Goal: Transaction & Acquisition: Purchase product/service

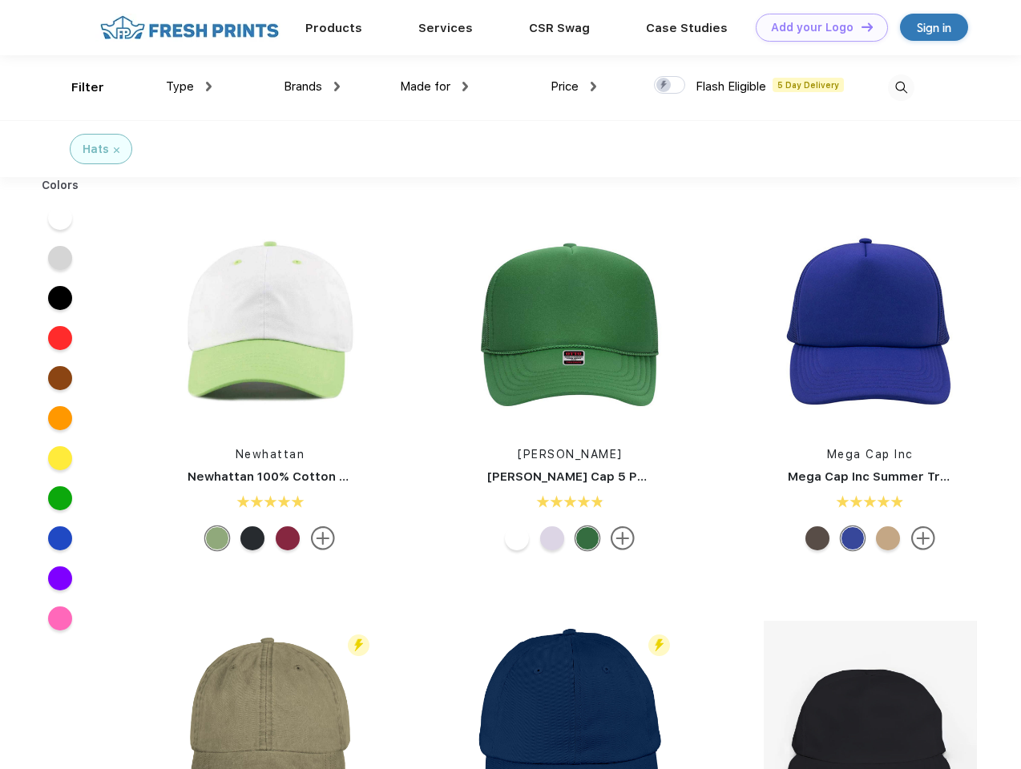
scroll to position [1, 0]
click at [816, 27] on link "Add your Logo Design Tool" at bounding box center [822, 28] width 132 height 28
click at [0, 0] on div "Design Tool" at bounding box center [0, 0] width 0 height 0
click at [860, 26] on link "Add your Logo Design Tool" at bounding box center [822, 28] width 132 height 28
click at [77, 87] on div "Filter" at bounding box center [87, 88] width 33 height 18
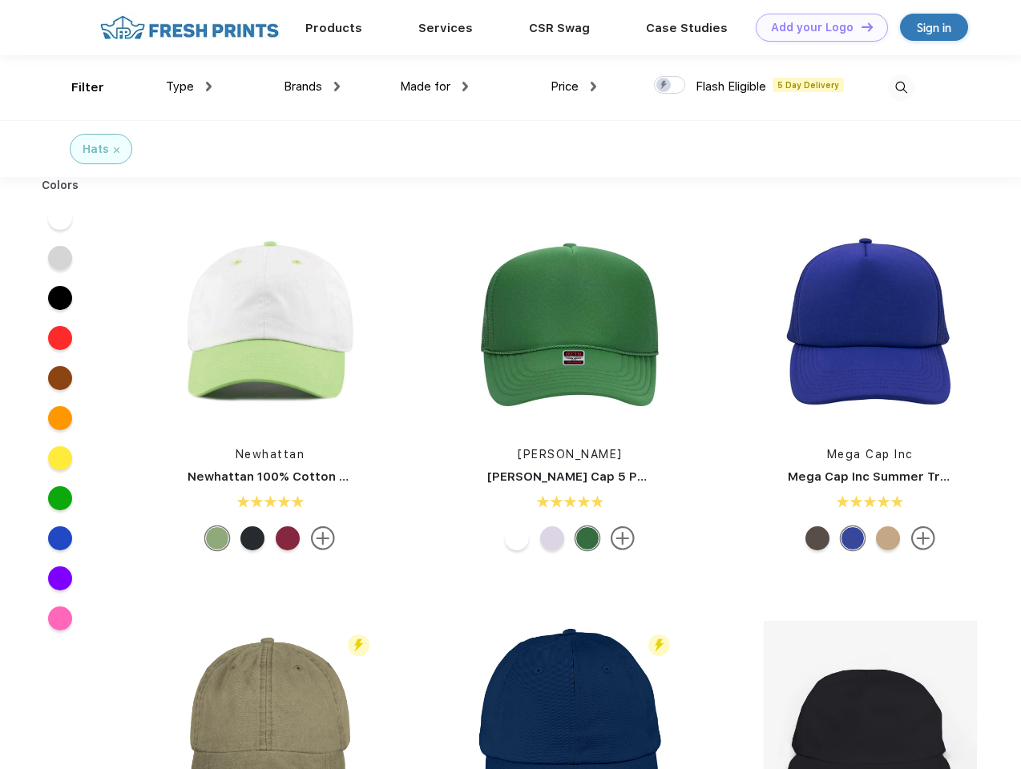
click at [189, 87] on span "Type" at bounding box center [180, 86] width 28 height 14
click at [312, 87] on span "Brands" at bounding box center [303, 86] width 38 height 14
click at [434, 87] on span "Made for" at bounding box center [425, 86] width 50 height 14
click at [574, 87] on span "Price" at bounding box center [564, 86] width 28 height 14
click at [670, 86] on div at bounding box center [669, 85] width 31 height 18
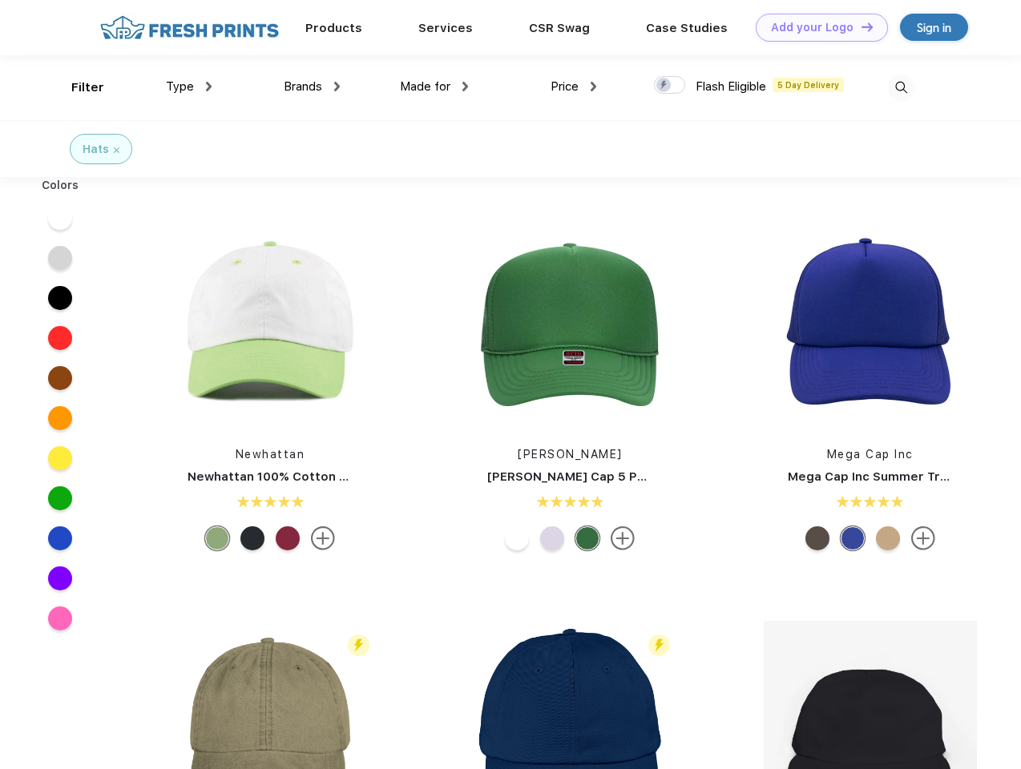
click at [664, 86] on input "checkbox" at bounding box center [659, 80] width 10 height 10
click at [901, 87] on img at bounding box center [901, 88] width 26 height 26
